Goal: Task Accomplishment & Management: Use online tool/utility

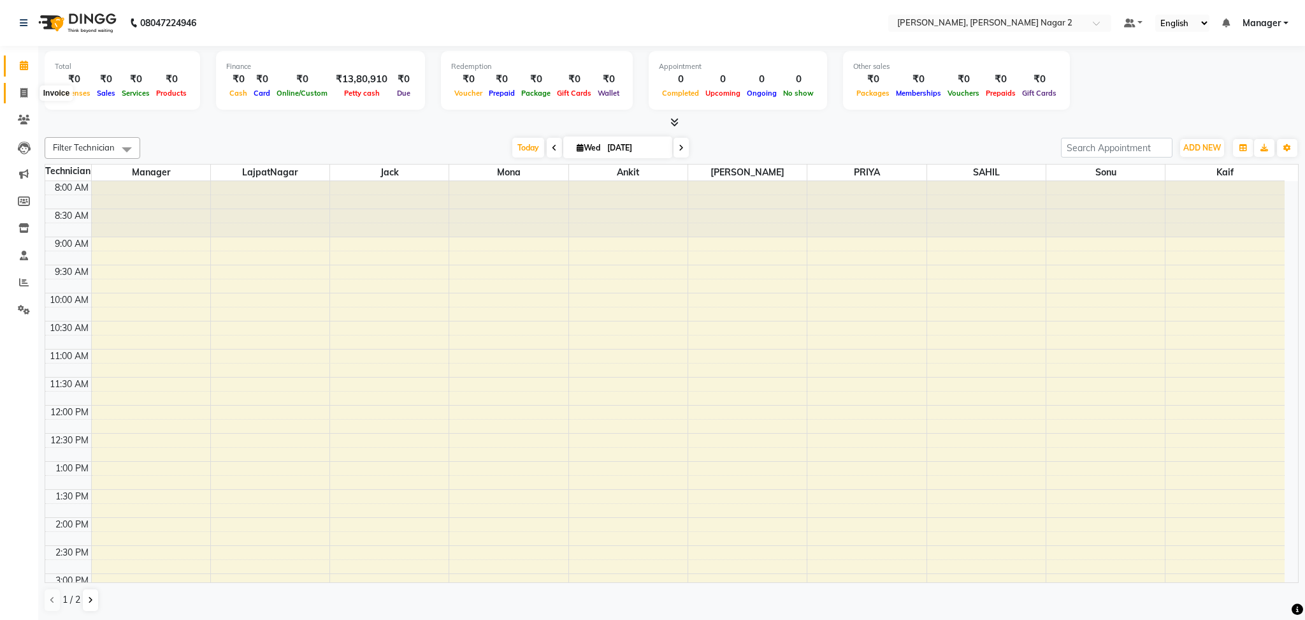
click at [20, 92] on icon at bounding box center [23, 93] width 7 height 10
select select "4241"
select select "service"
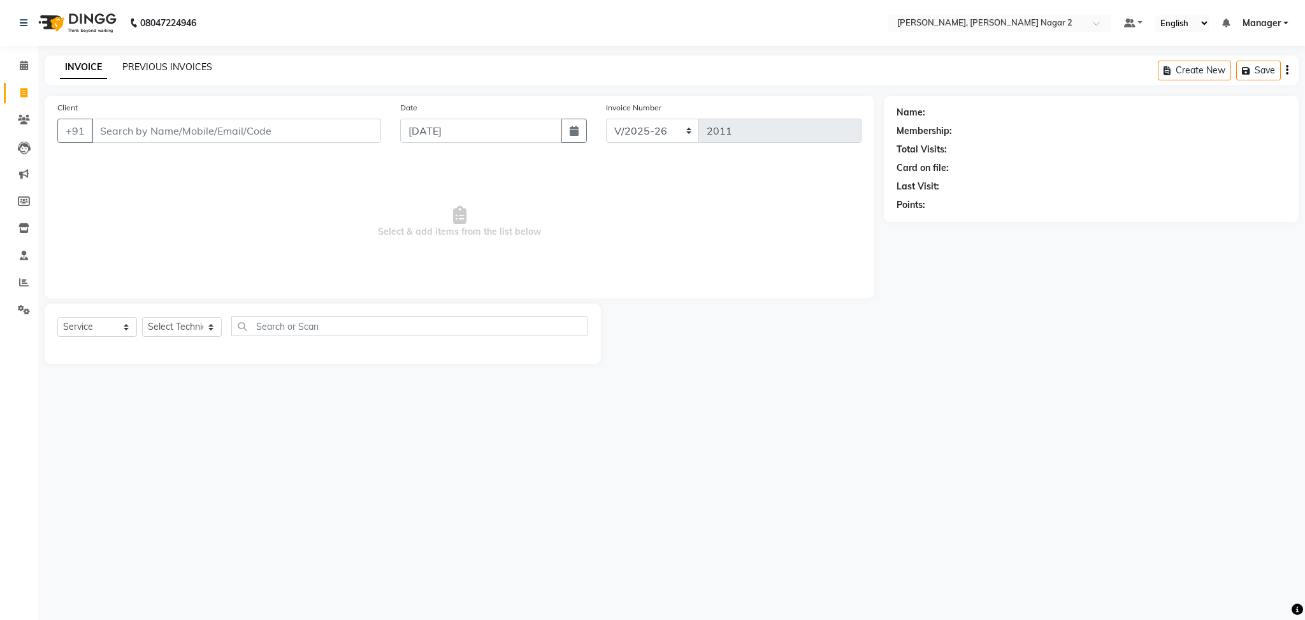
click at [157, 61] on link "PREVIOUS INVOICES" at bounding box center [167, 66] width 90 height 11
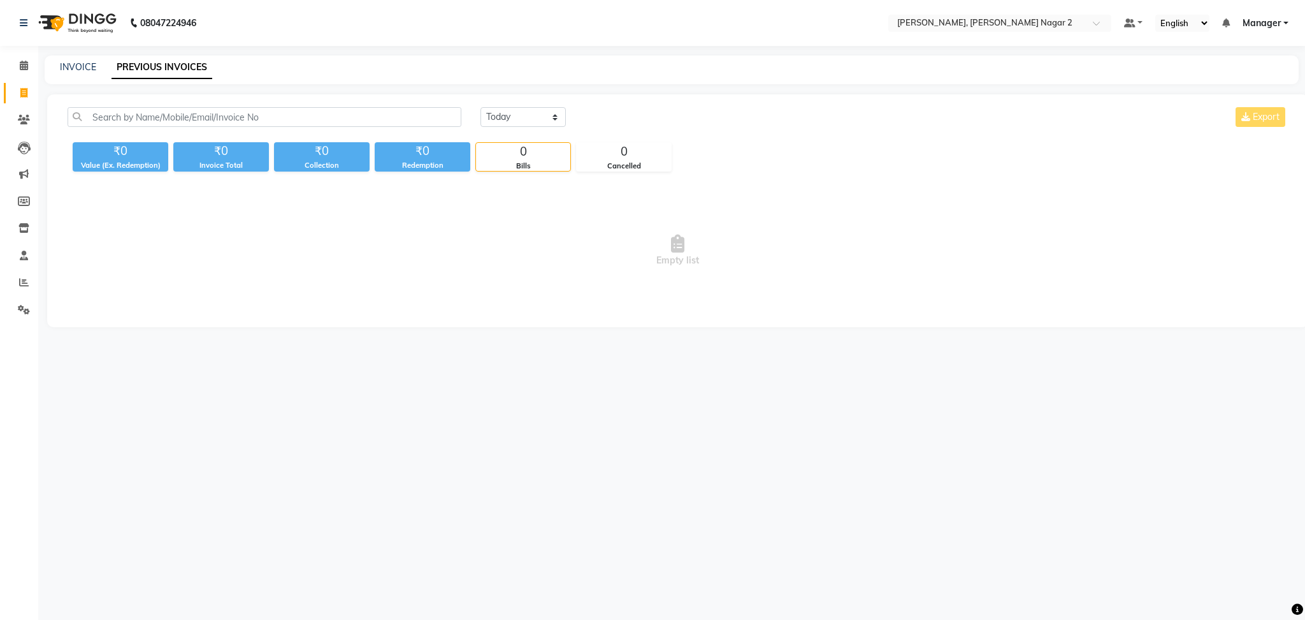
click at [85, 59] on div "INVOICE PREVIOUS INVOICES" at bounding box center [672, 69] width 1254 height 29
